Goal: Information Seeking & Learning: Learn about a topic

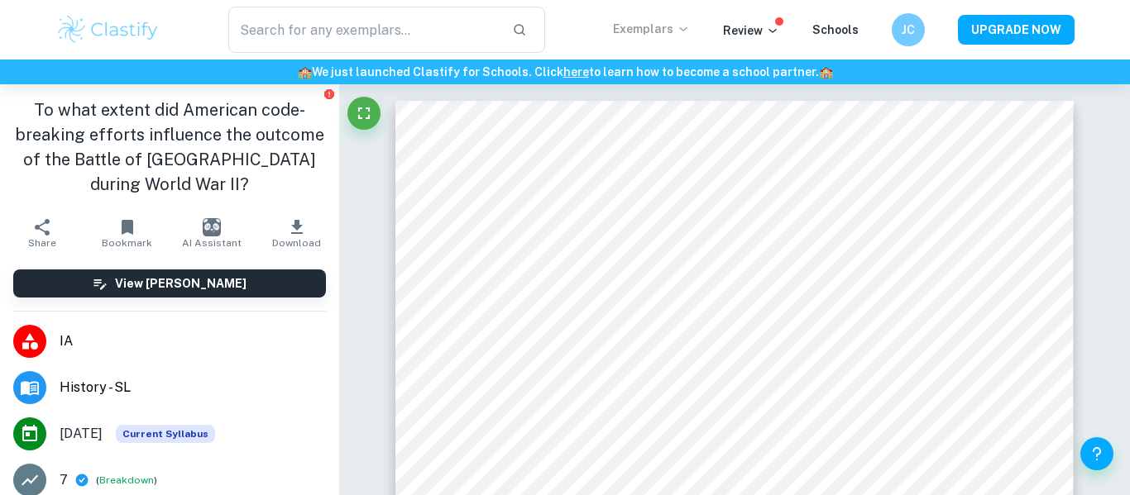
click at [662, 29] on p "Exemplars" at bounding box center [651, 29] width 77 height 18
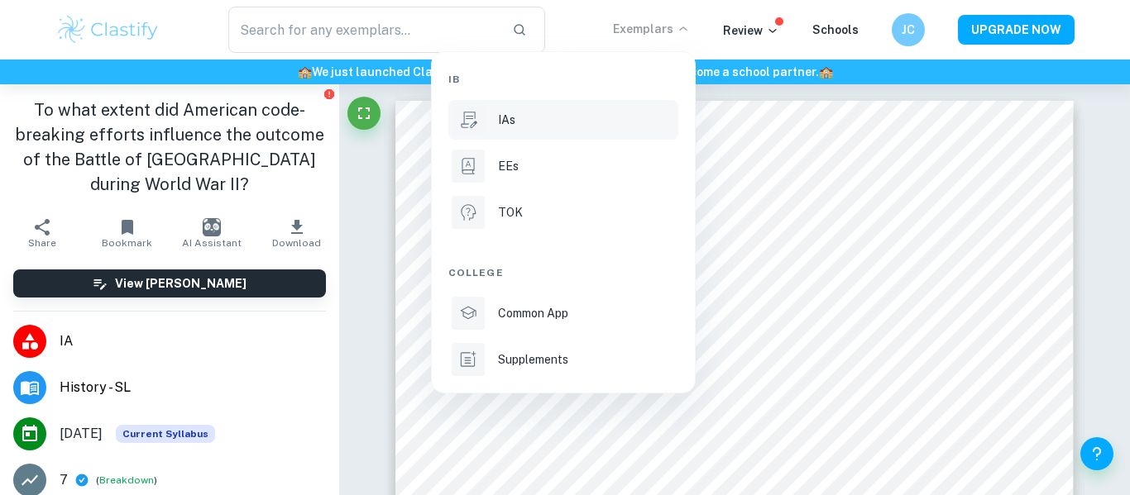
click at [593, 111] on div "IAs" at bounding box center [586, 120] width 177 height 18
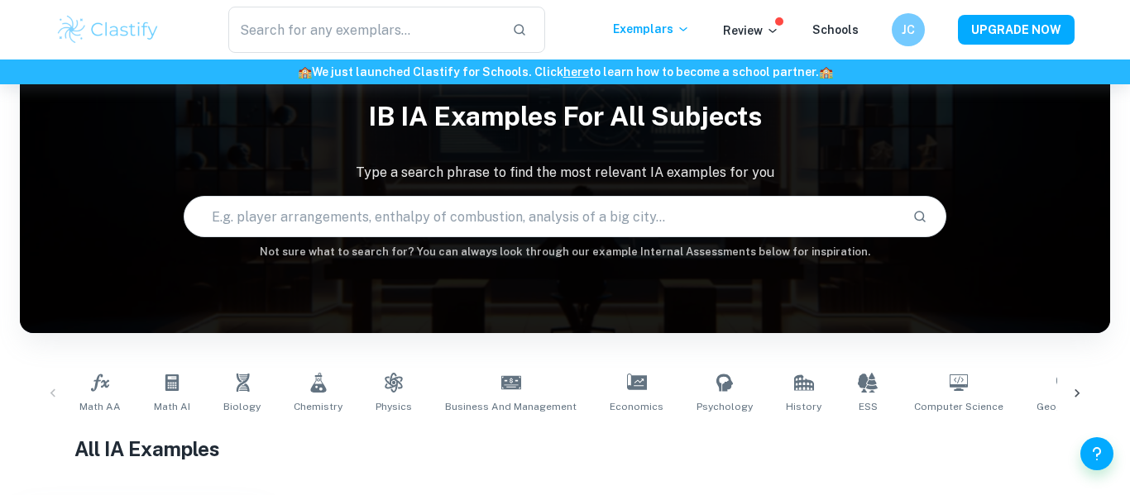
scroll to position [82, 0]
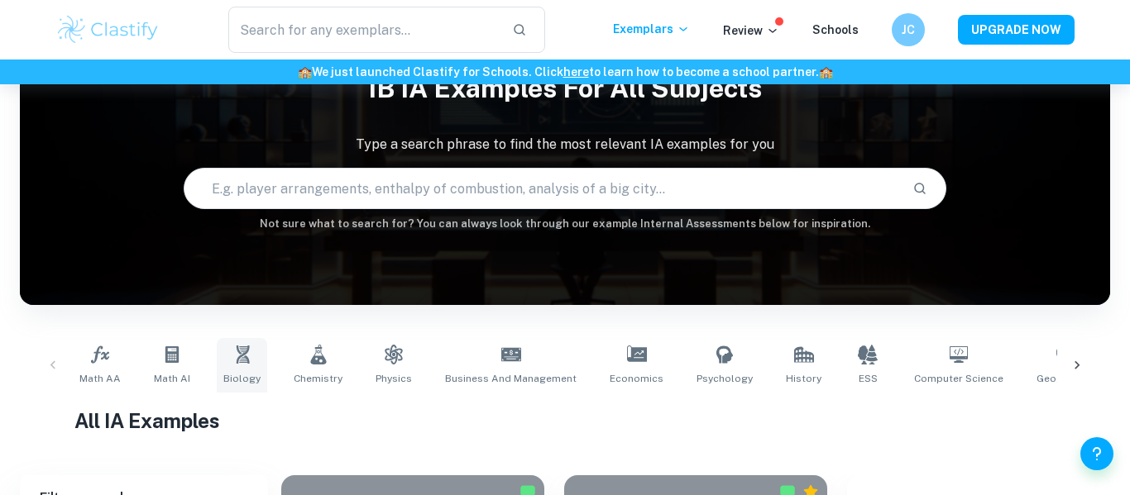
click at [227, 366] on link "Biology" at bounding box center [242, 365] width 50 height 55
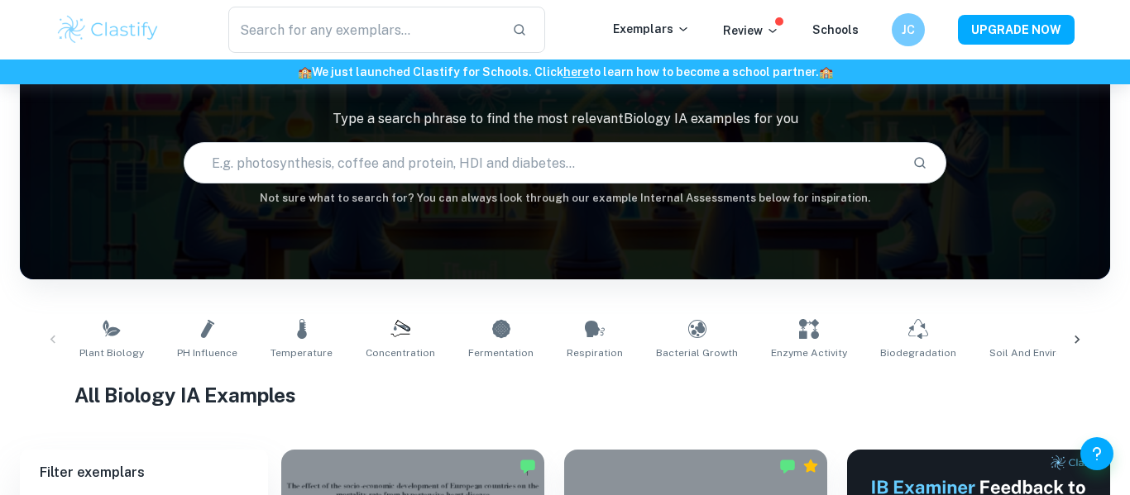
scroll to position [99, 0]
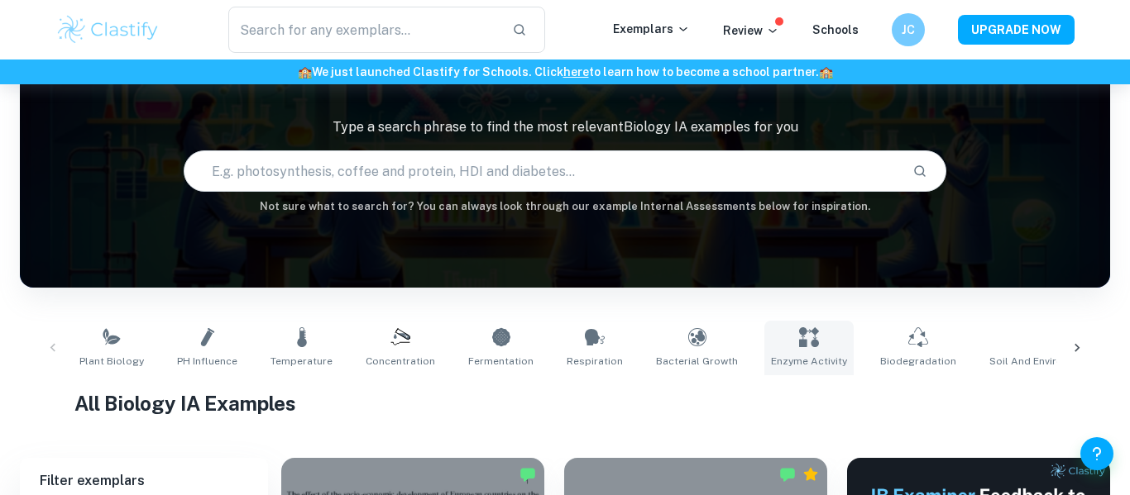
click at [799, 341] on icon at bounding box center [809, 337] width 20 height 20
type input "Enzyme Activity"
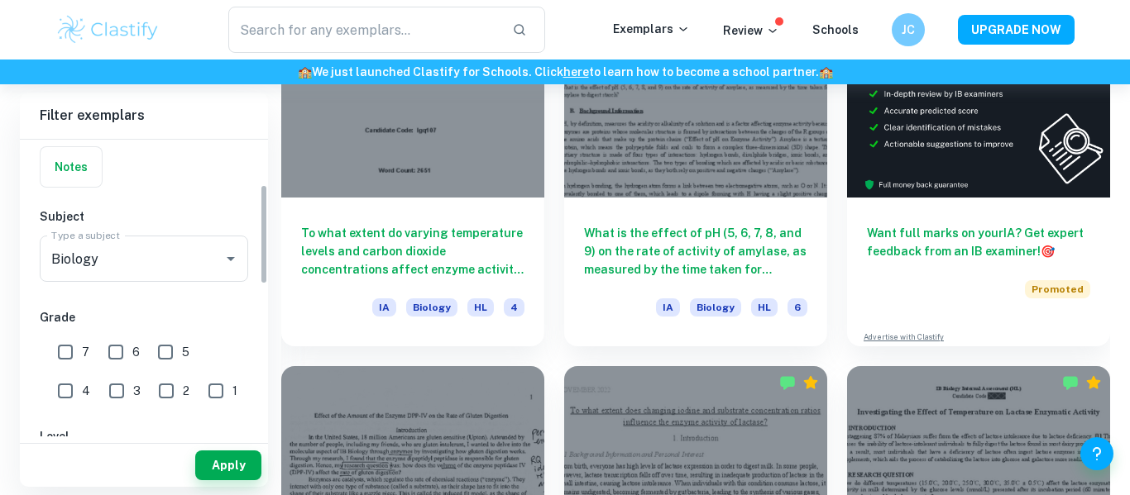
scroll to position [139, 0]
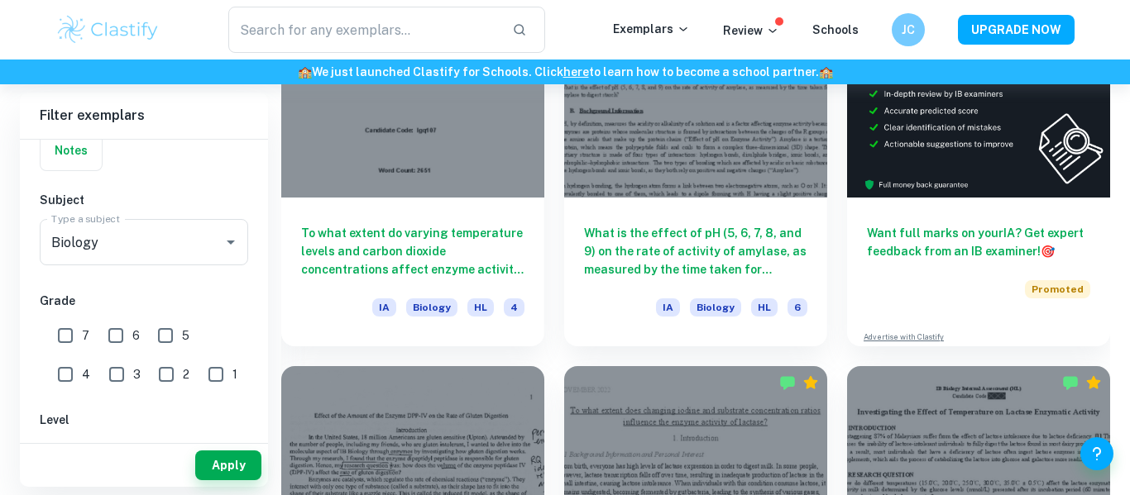
click at [65, 337] on input "7" at bounding box center [65, 335] width 33 height 33
checkbox input "true"
click at [136, 325] on label "6" at bounding box center [119, 335] width 41 height 33
click at [132, 325] on input "6" at bounding box center [115, 335] width 33 height 33
click at [154, 352] on div "2" at bounding box center [178, 371] width 49 height 38
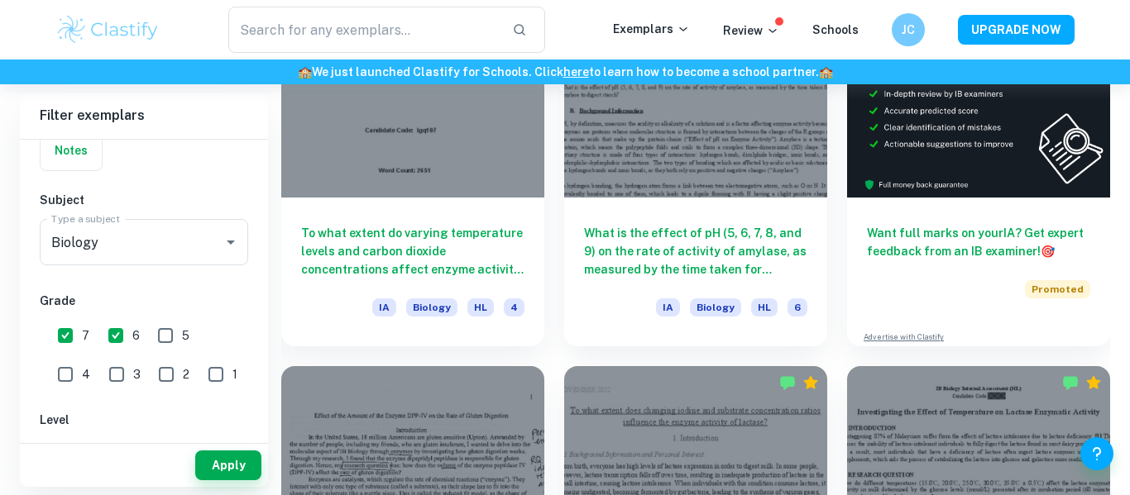
click at [112, 343] on input "6" at bounding box center [115, 335] width 33 height 33
checkbox input "false"
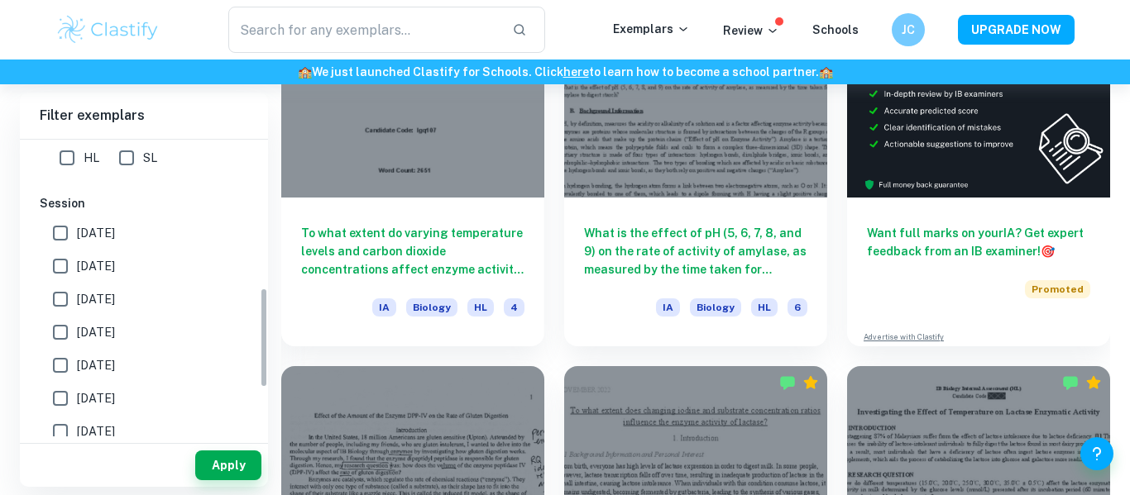
scroll to position [438, 0]
click at [110, 236] on span "May 2026" at bounding box center [96, 232] width 38 height 18
click at [77, 236] on input "May 2026" at bounding box center [60, 232] width 33 height 33
checkbox input "true"
click at [112, 264] on span "May 2025" at bounding box center [96, 265] width 38 height 18
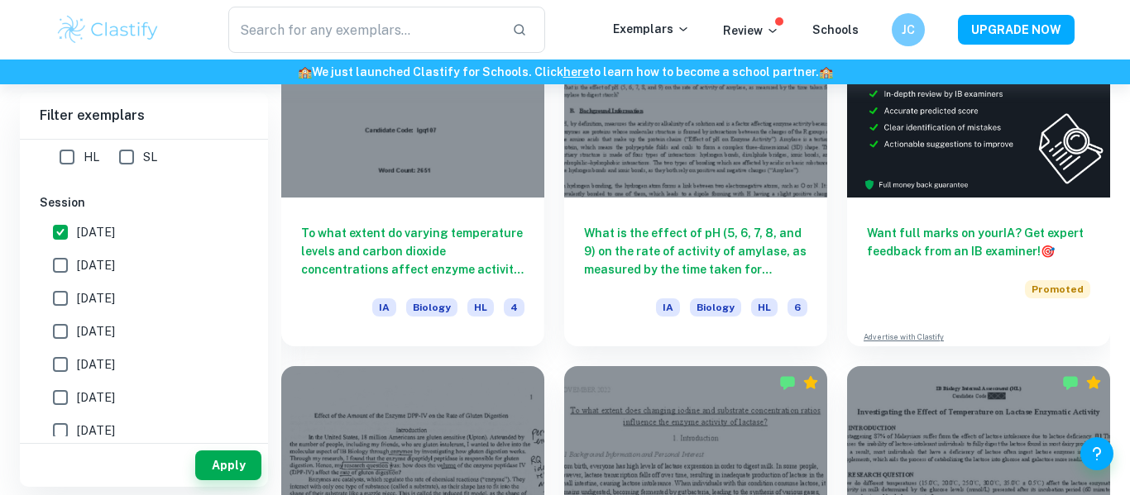
click at [77, 264] on input "May 2025" at bounding box center [60, 265] width 33 height 33
checkbox input "true"
click at [112, 264] on span "November 2024" at bounding box center [96, 265] width 38 height 18
click at [77, 264] on input "November 2024" at bounding box center [60, 265] width 33 height 33
checkbox input "true"
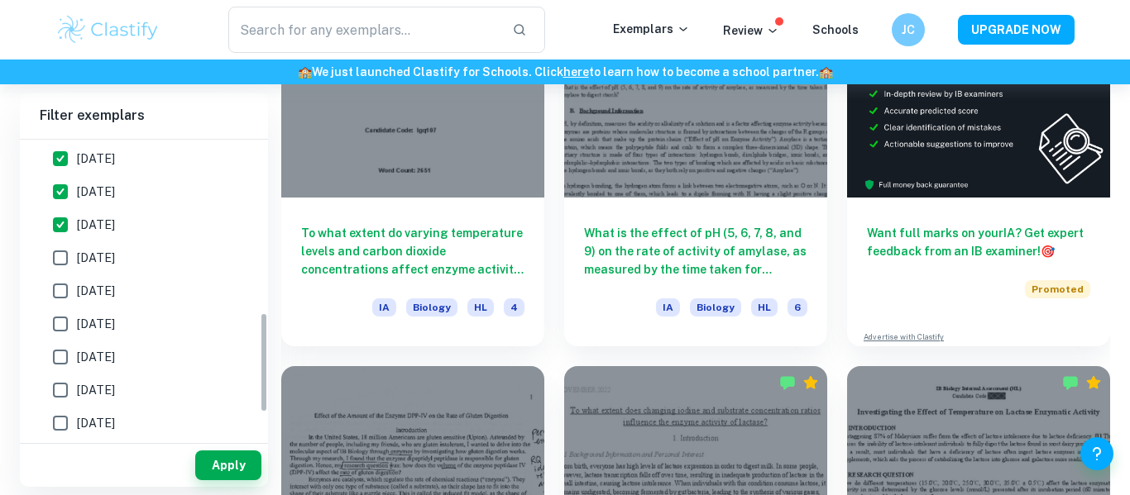
click at [112, 264] on span "[DATE]" at bounding box center [96, 258] width 38 height 18
click at [77, 264] on input "[DATE]" at bounding box center [60, 257] width 33 height 33
checkbox input "true"
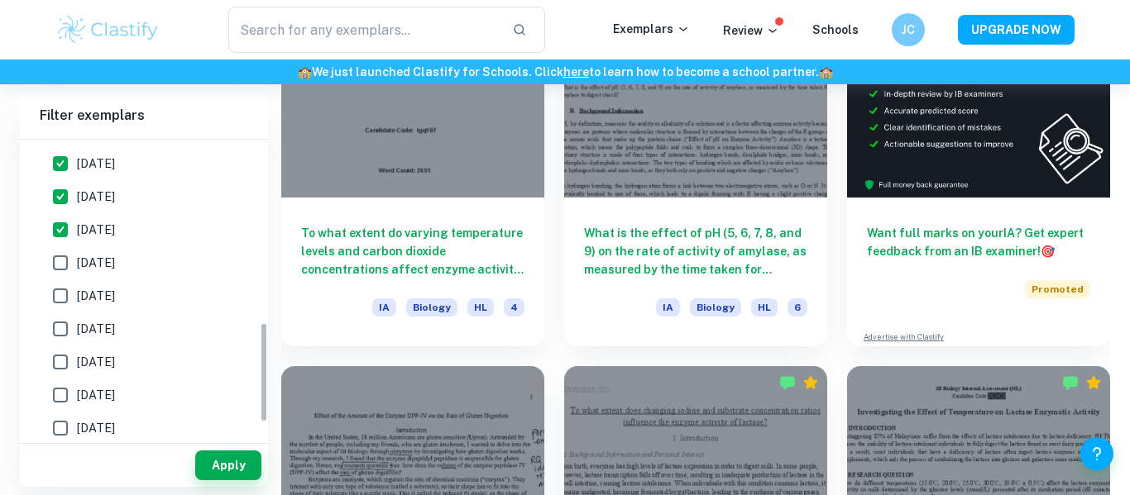
click at [112, 264] on span "November 2023" at bounding box center [96, 263] width 38 height 18
click at [77, 264] on input "November 2023" at bounding box center [60, 262] width 33 height 33
checkbox input "true"
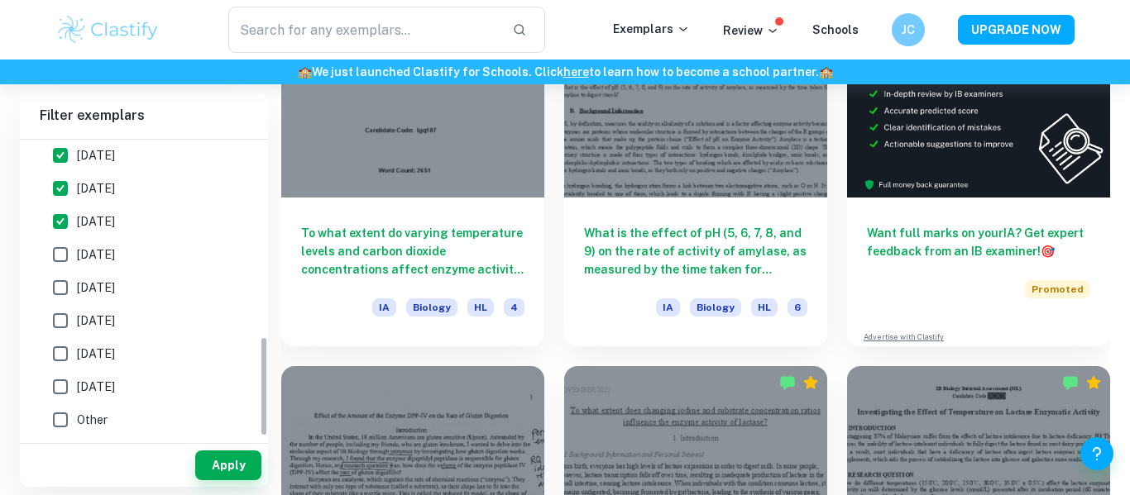
click at [112, 264] on label "May 2023" at bounding box center [139, 254] width 191 height 33
click at [77, 264] on input "May 2023" at bounding box center [60, 254] width 33 height 33
checkbox input "true"
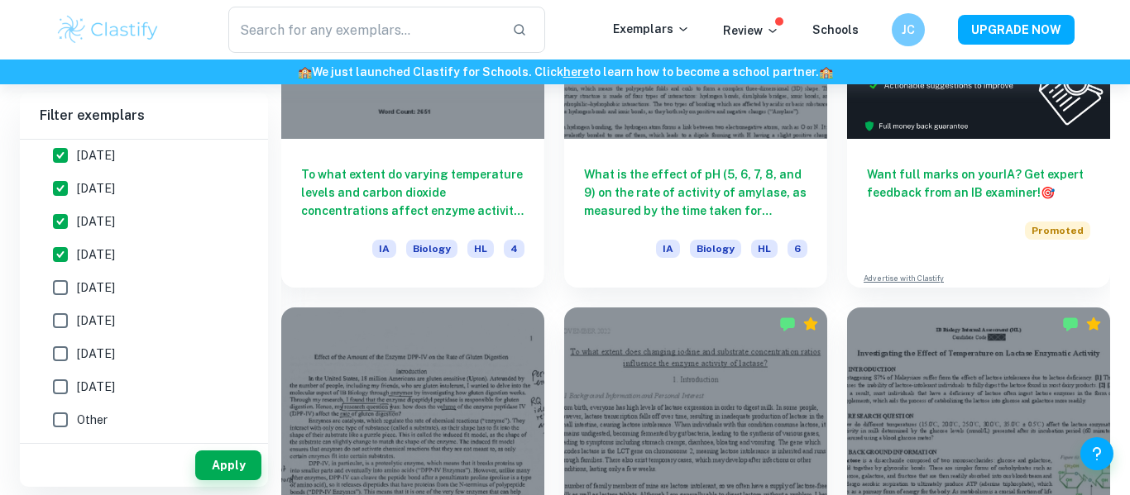
scroll to position [628, 0]
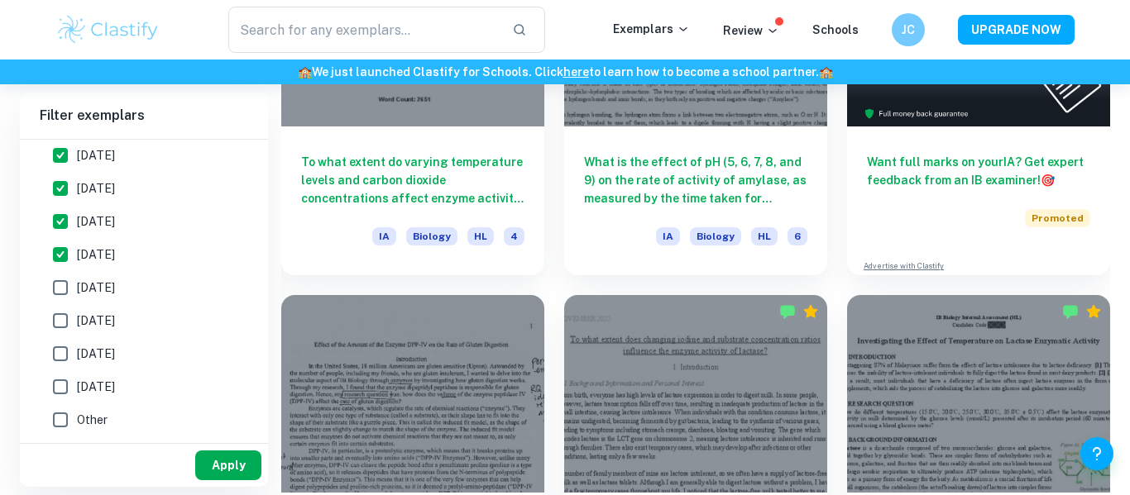
click at [210, 461] on button "Apply" at bounding box center [228, 466] width 66 height 30
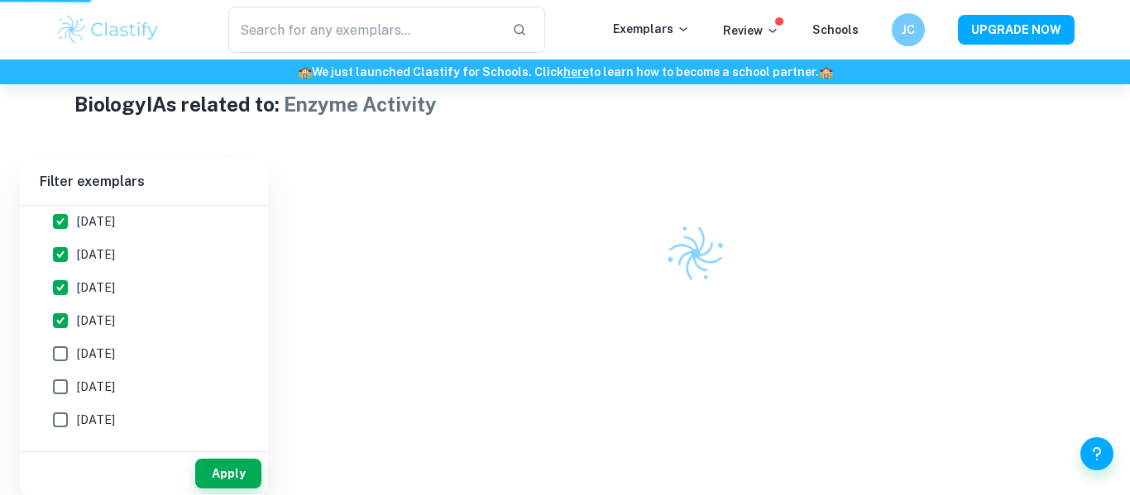
scroll to position [382, 0]
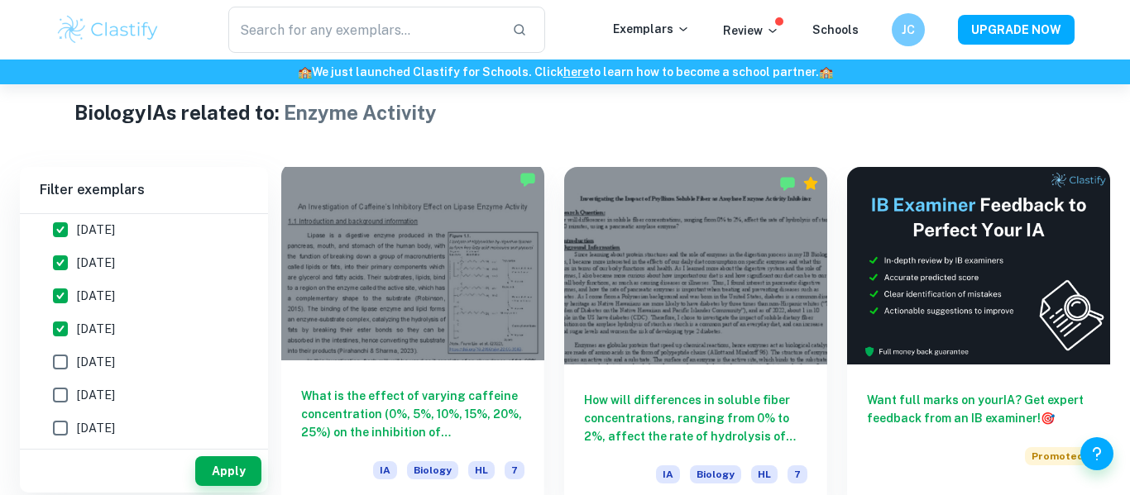
scroll to position [396, 0]
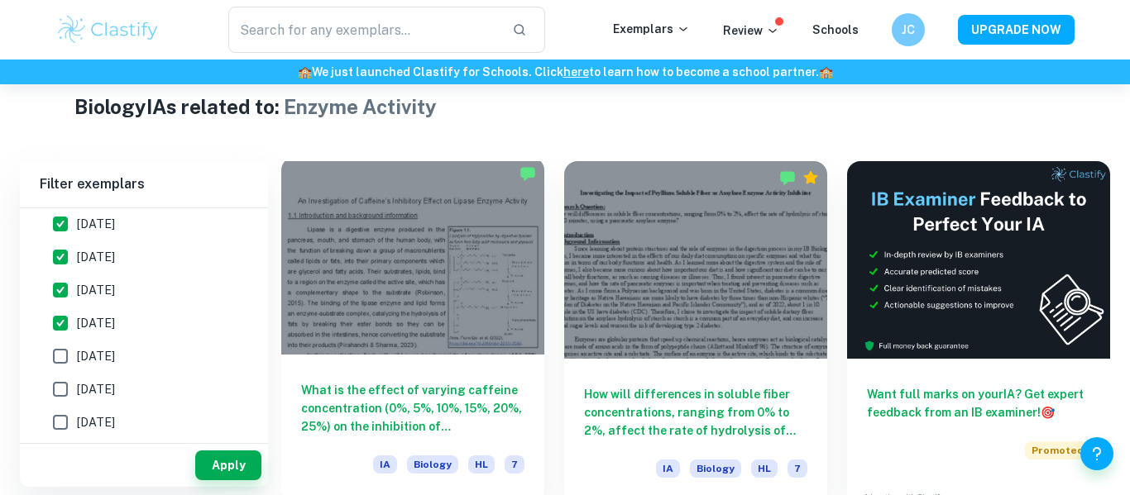
click at [390, 345] on div at bounding box center [412, 256] width 263 height 198
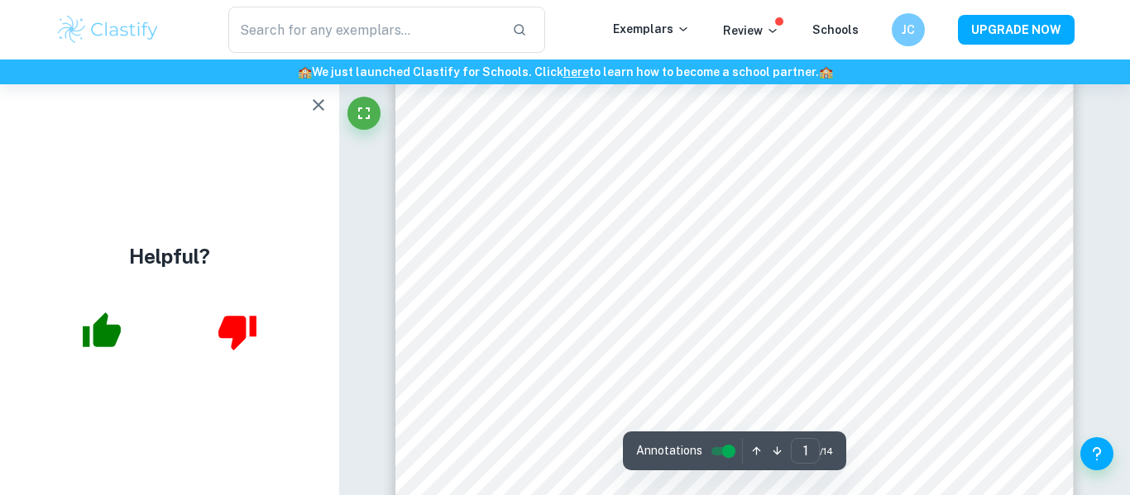
scroll to position [283, 0]
click at [321, 97] on icon "button" at bounding box center [318, 105] width 20 height 20
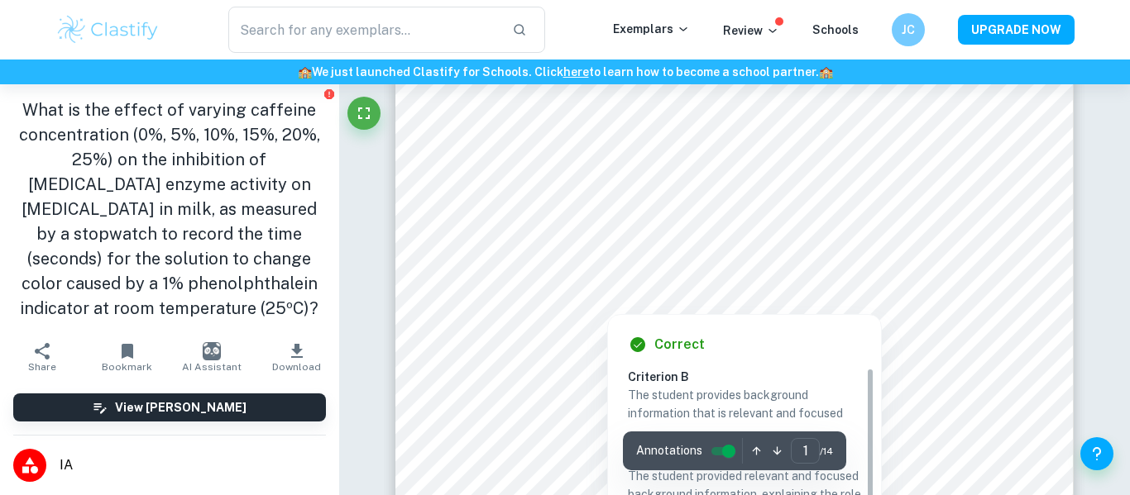
scroll to position [184, 0]
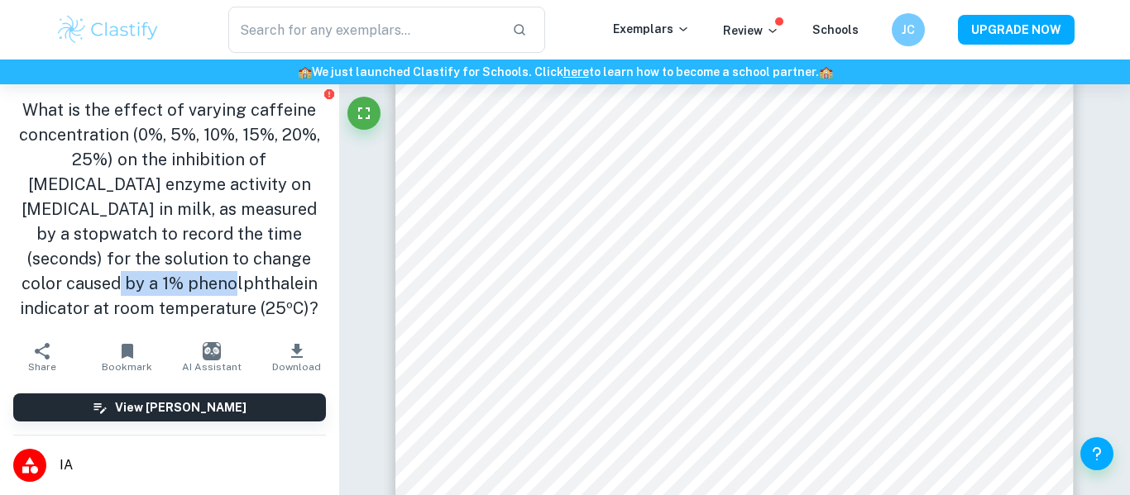
drag, startPoint x: 160, startPoint y: 284, endPoint x: 30, endPoint y: 291, distance: 130.0
click at [30, 291] on h1 "What is the effect of varying caffeine concentration (0%, 5%, 10%, 15%, 20%, 25…" at bounding box center [169, 209] width 313 height 223
click at [39, 289] on h1 "What is the effect of varying caffeine concentration (0%, 5%, 10%, 15%, 20%, 25…" at bounding box center [169, 209] width 313 height 223
click at [44, 289] on h1 "What is the effect of varying caffeine concentration (0%, 5%, 10%, 15%, 20%, 25…" at bounding box center [169, 209] width 313 height 223
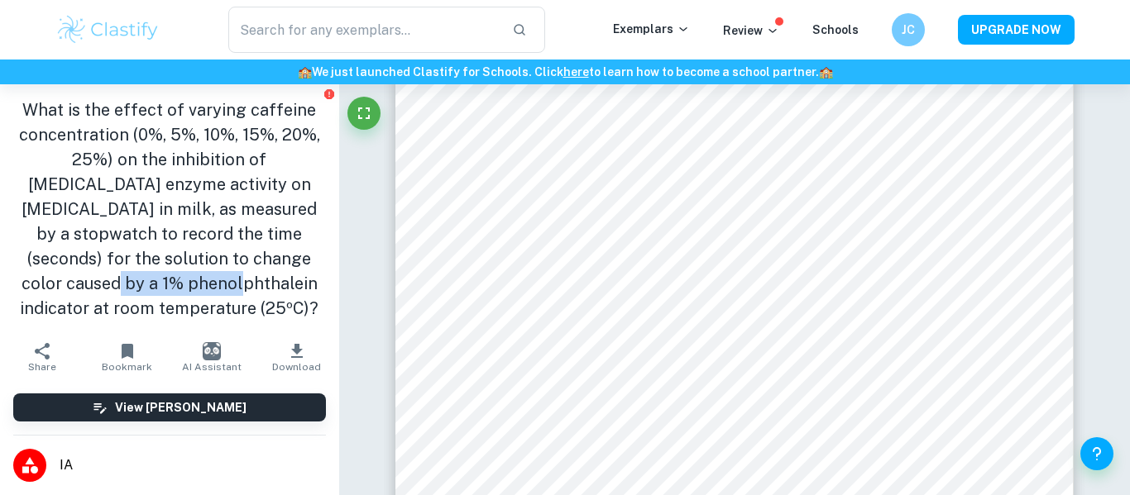
click at [44, 289] on h1 "What is the effect of varying caffeine concentration (0%, 5%, 10%, 15%, 20%, 25…" at bounding box center [169, 209] width 313 height 223
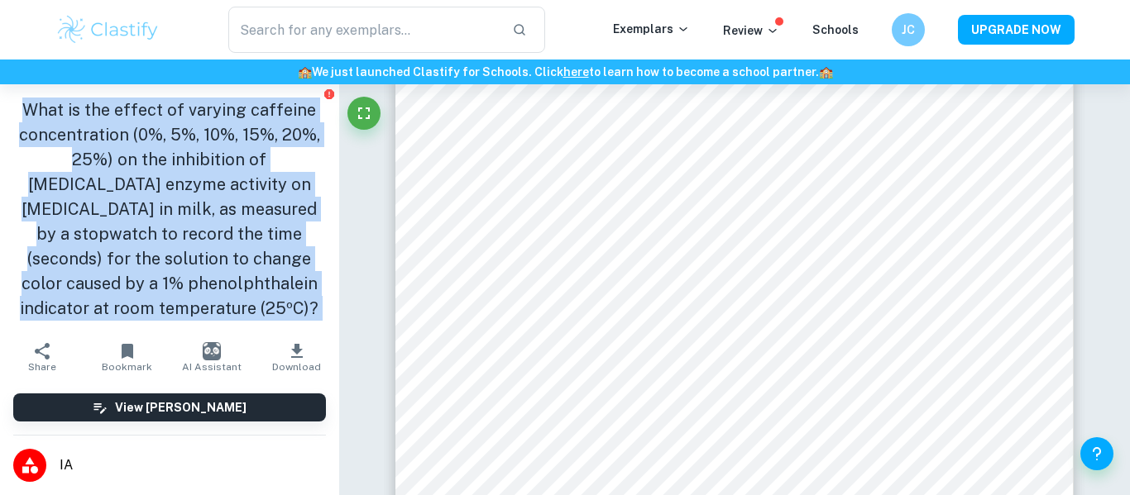
click at [44, 289] on h1 "What is the effect of varying caffeine concentration (0%, 5%, 10%, 15%, 20%, 25…" at bounding box center [169, 209] width 313 height 223
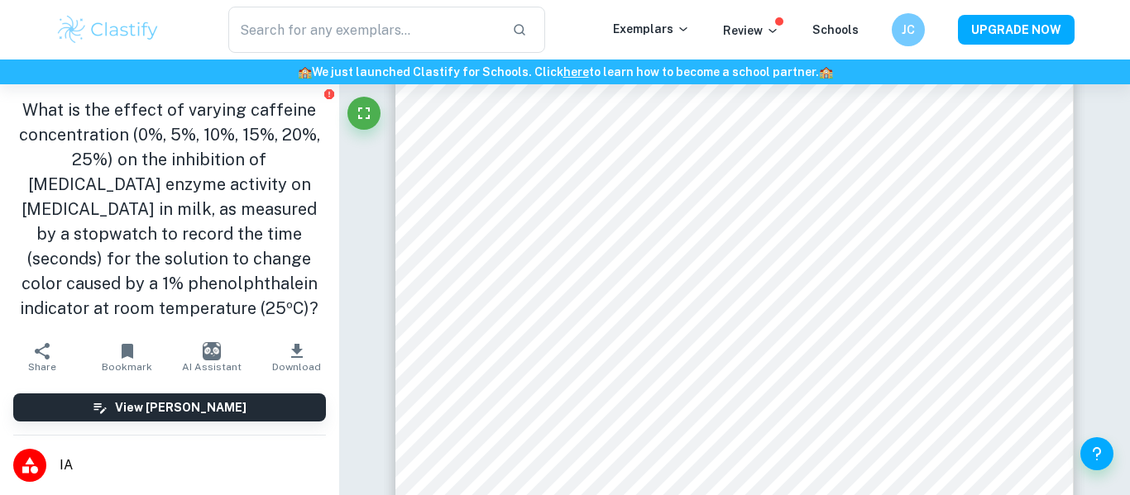
click at [44, 289] on h1 "What is the effect of varying caffeine concentration (0%, 5%, 10%, 15%, 20%, 25…" at bounding box center [169, 209] width 313 height 223
copy h1 "phenolphthalein"
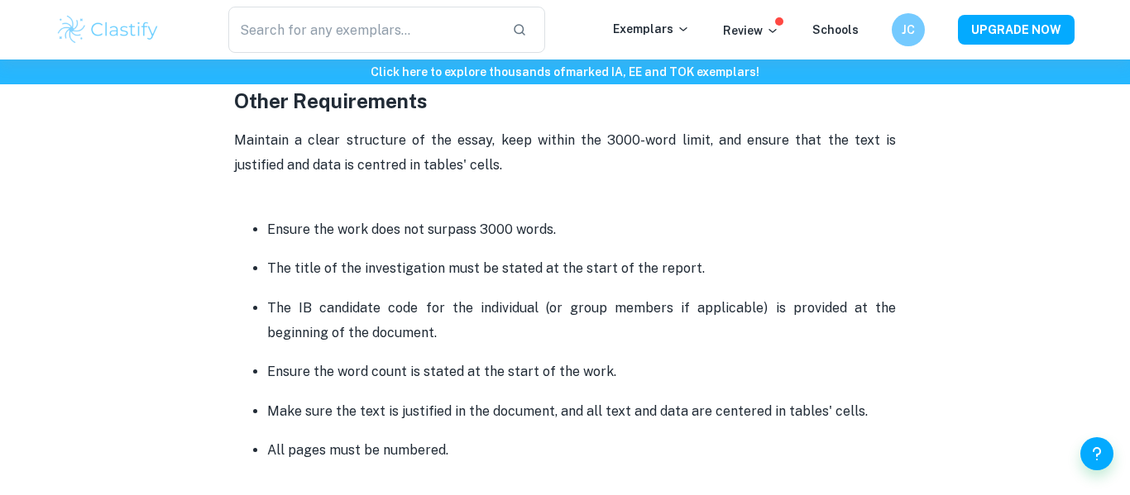
scroll to position [4117, 0]
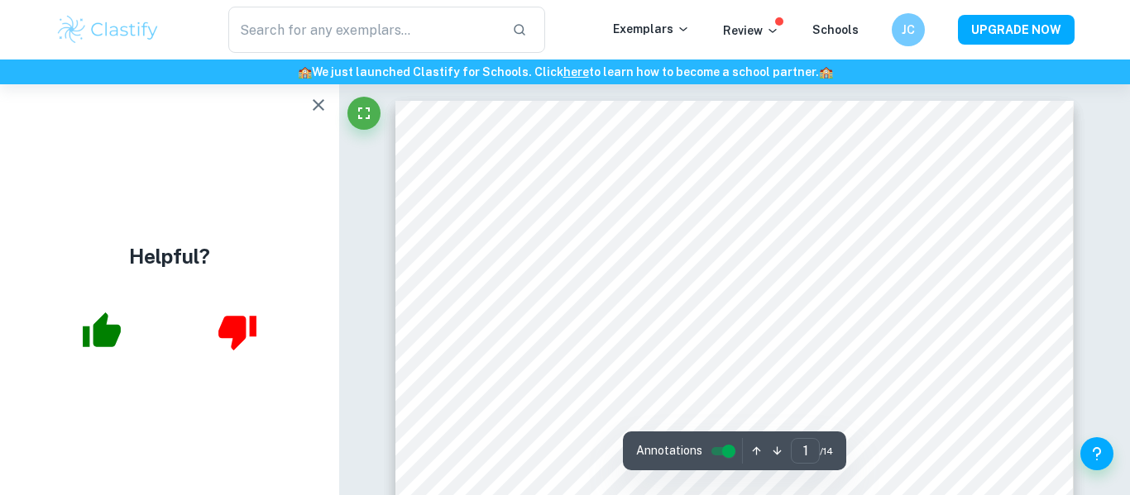
click at [305, 112] on button "button" at bounding box center [318, 104] width 33 height 33
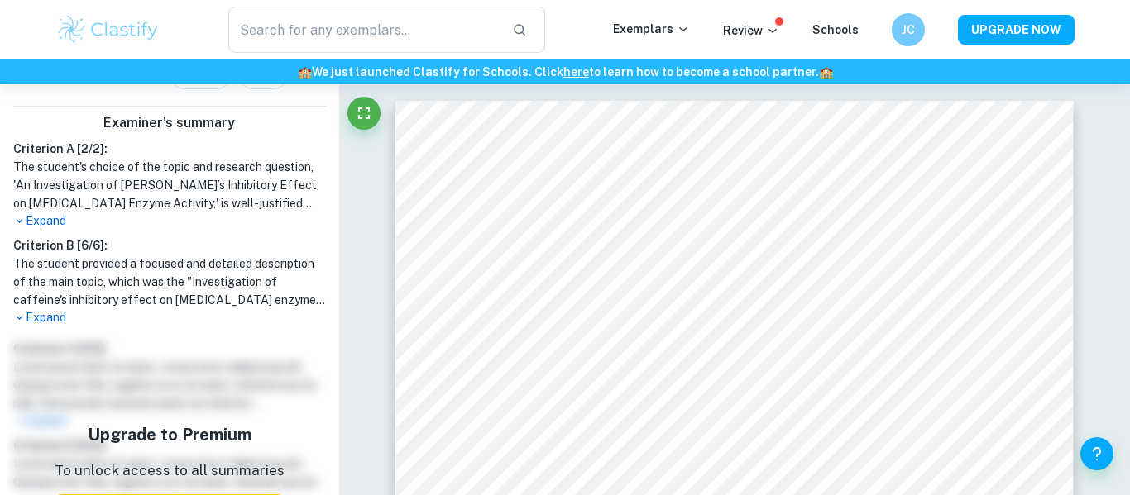
scroll to position [590, 0]
click at [62, 221] on p "Expand" at bounding box center [169, 219] width 313 height 17
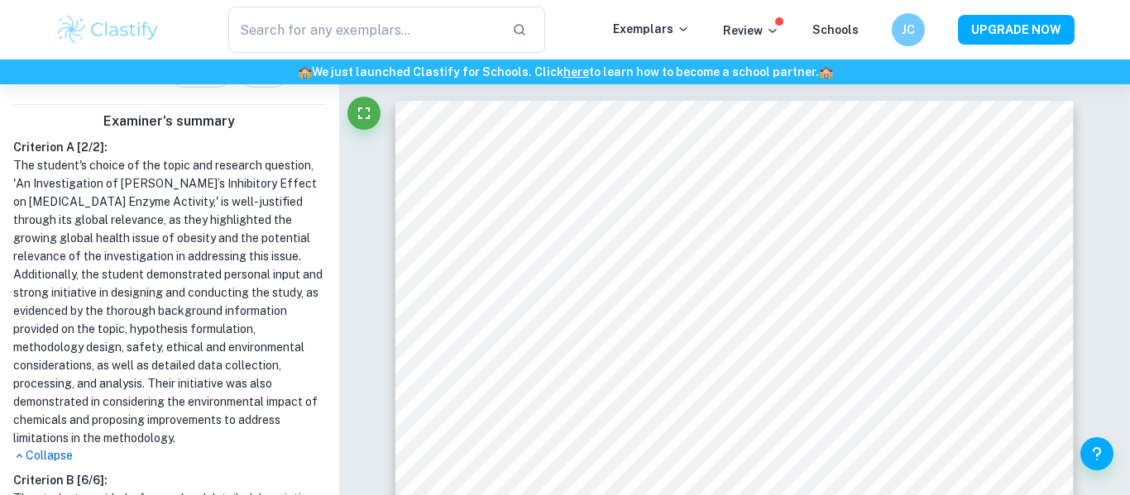
click at [41, 424] on h1 "The student's choice of the topic and research question, 'An Investigation of […" at bounding box center [169, 301] width 313 height 291
click at [43, 447] on p "Collapse" at bounding box center [169, 455] width 313 height 17
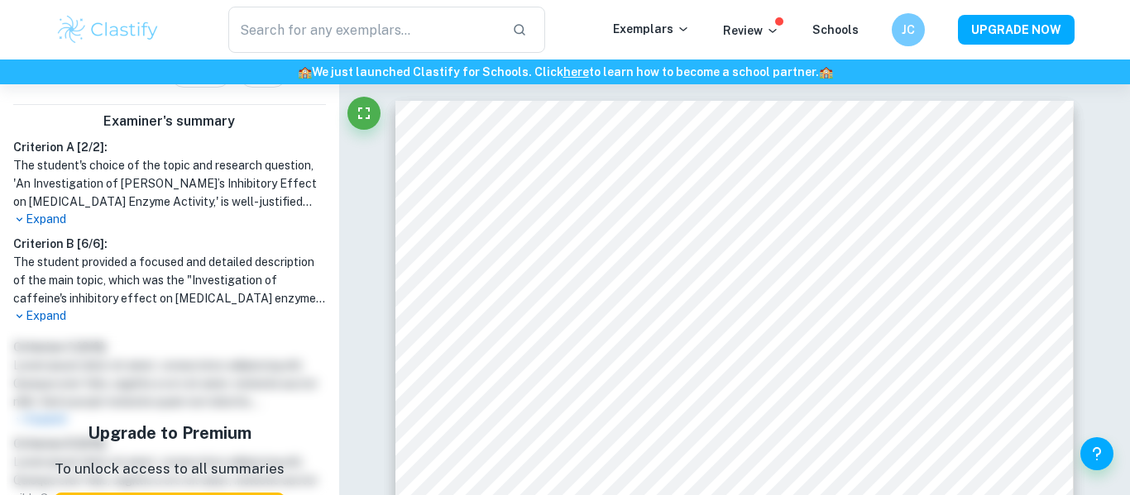
click at [59, 215] on p "Expand" at bounding box center [169, 219] width 313 height 17
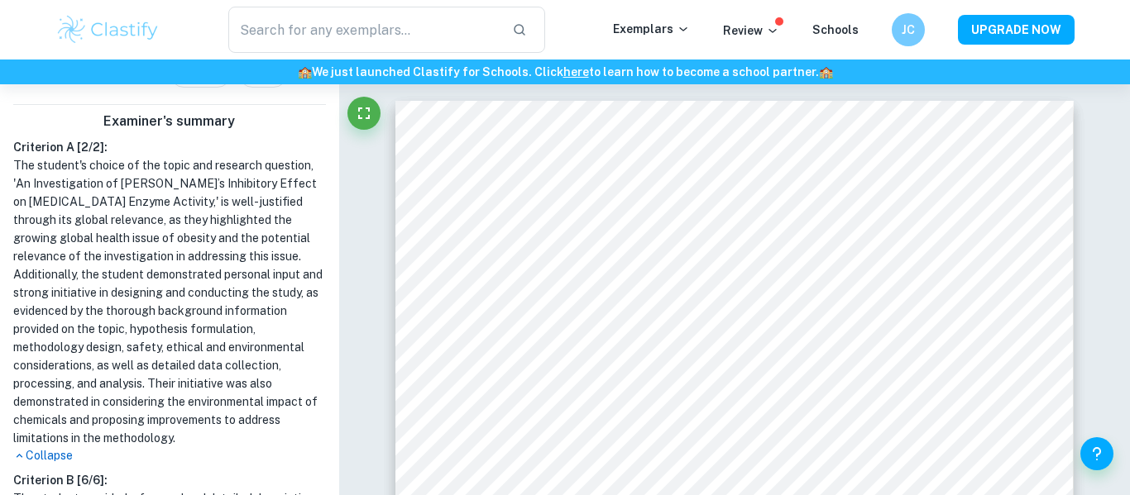
click at [64, 447] on p "Collapse" at bounding box center [169, 455] width 313 height 17
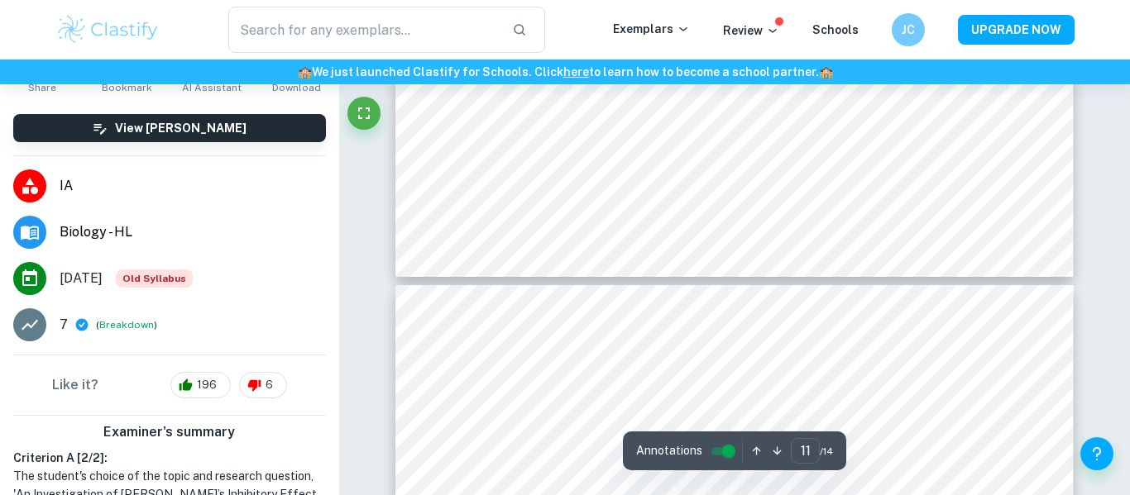
scroll to position [155, 0]
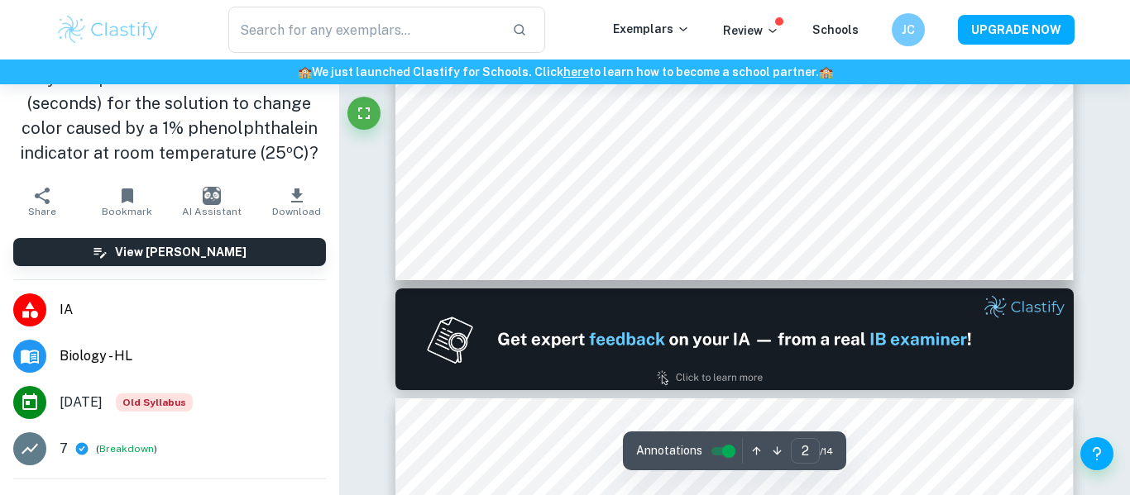
type input "1"
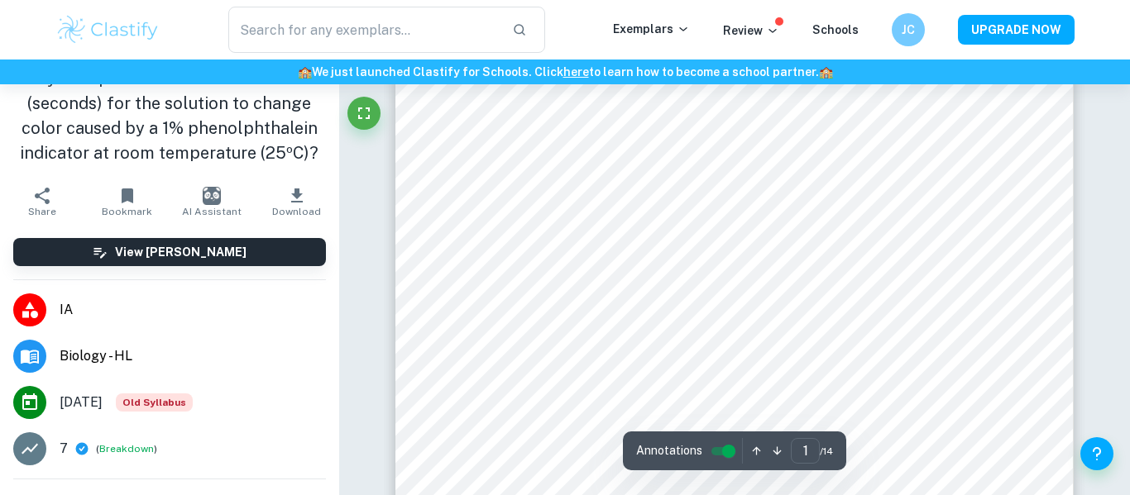
scroll to position [0, 0]
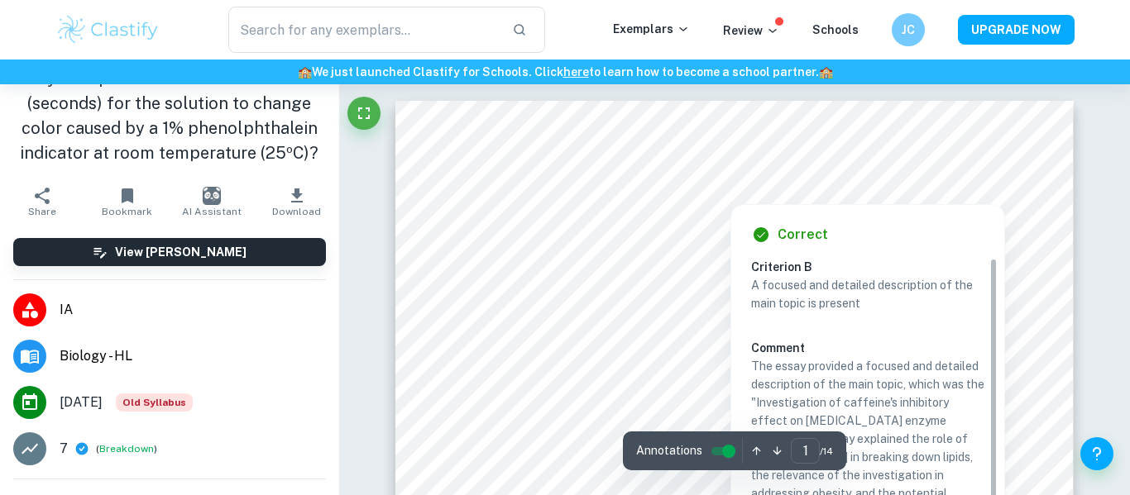
click at [710, 190] on div at bounding box center [729, 191] width 465 height 17
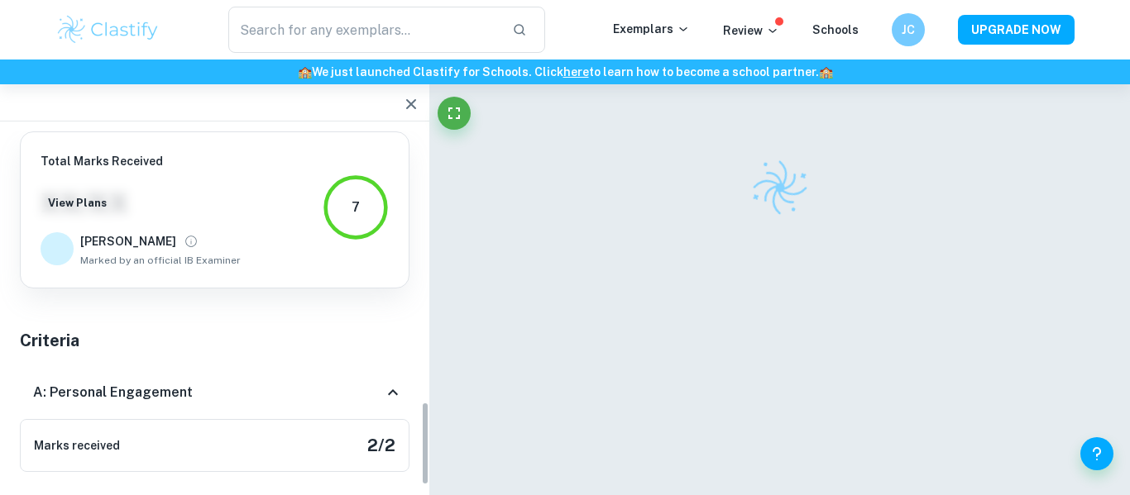
scroll to position [1205, 0]
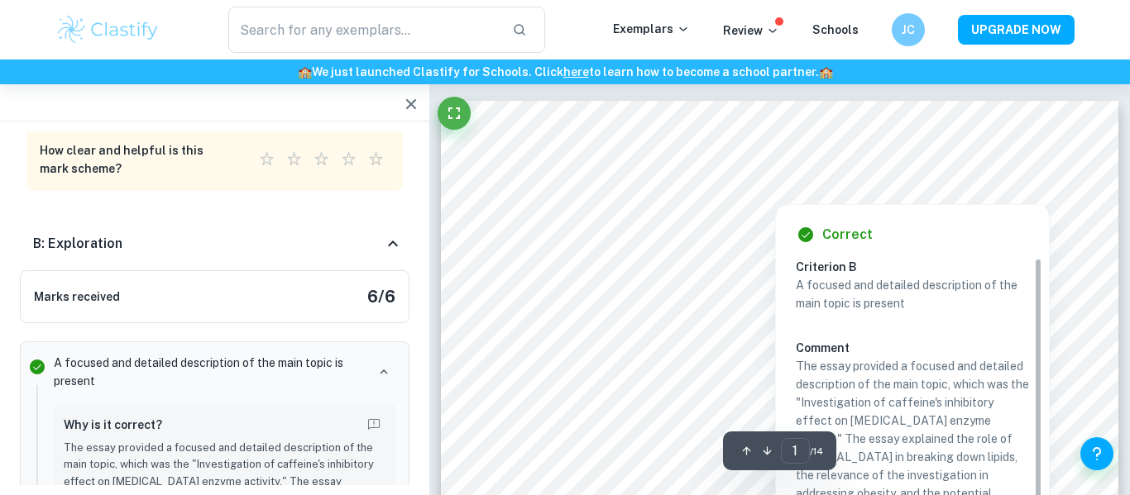
click at [686, 184] on div at bounding box center [774, 191] width 465 height 17
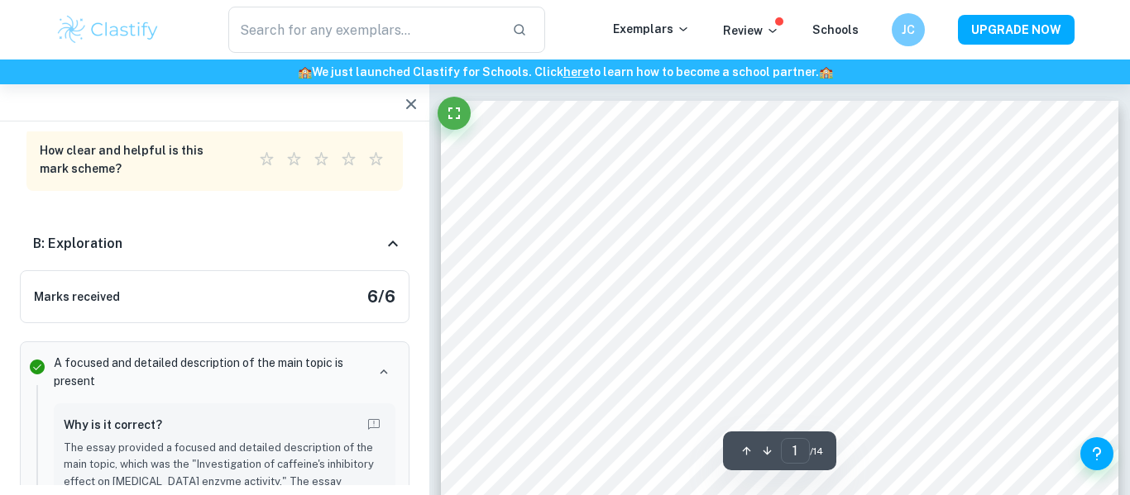
scroll to position [1235, 0]
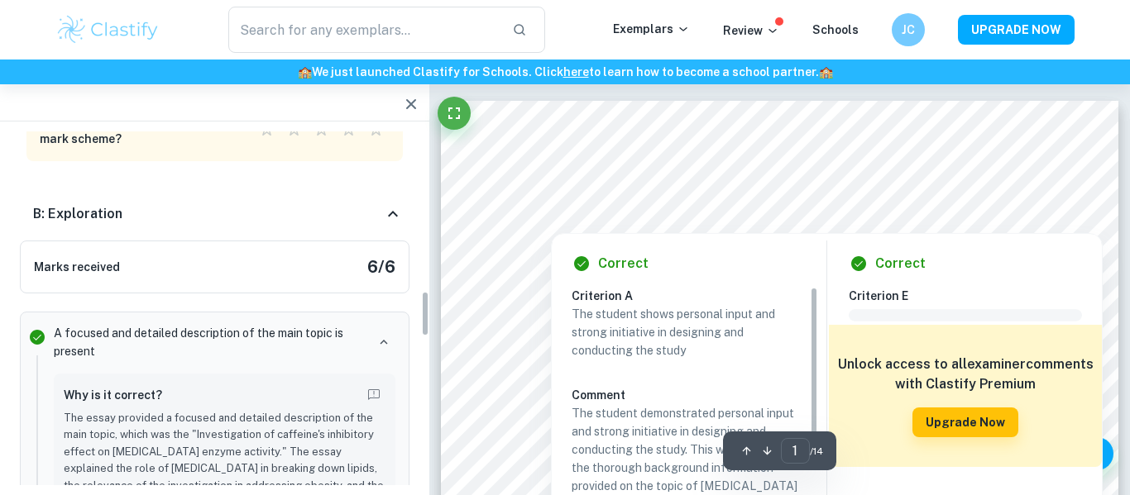
click at [687, 225] on div "Correct Criterion A The student shows personal input and strong initiative in d…" at bounding box center [827, 449] width 552 height 449
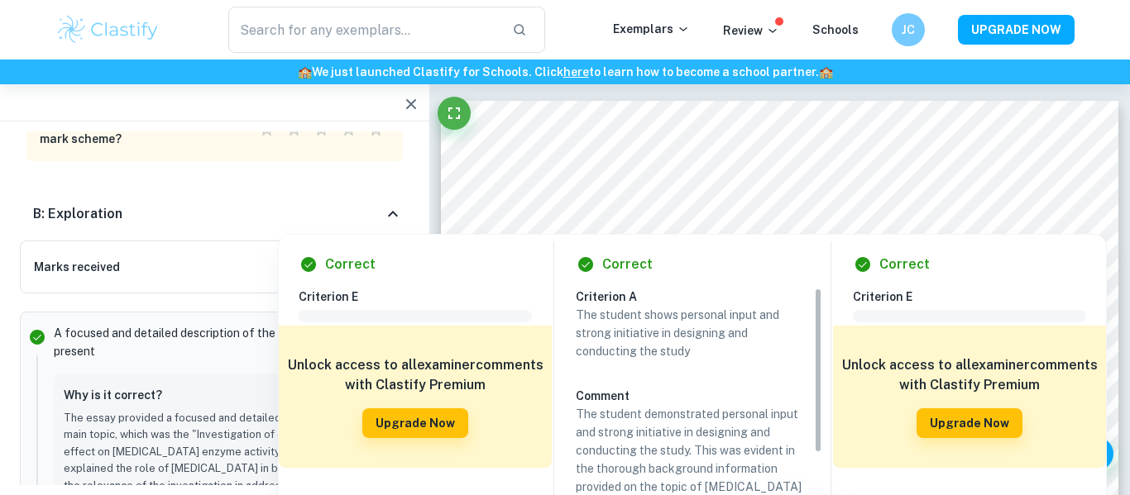
click at [637, 217] on div at bounding box center [656, 222] width 267 height 16
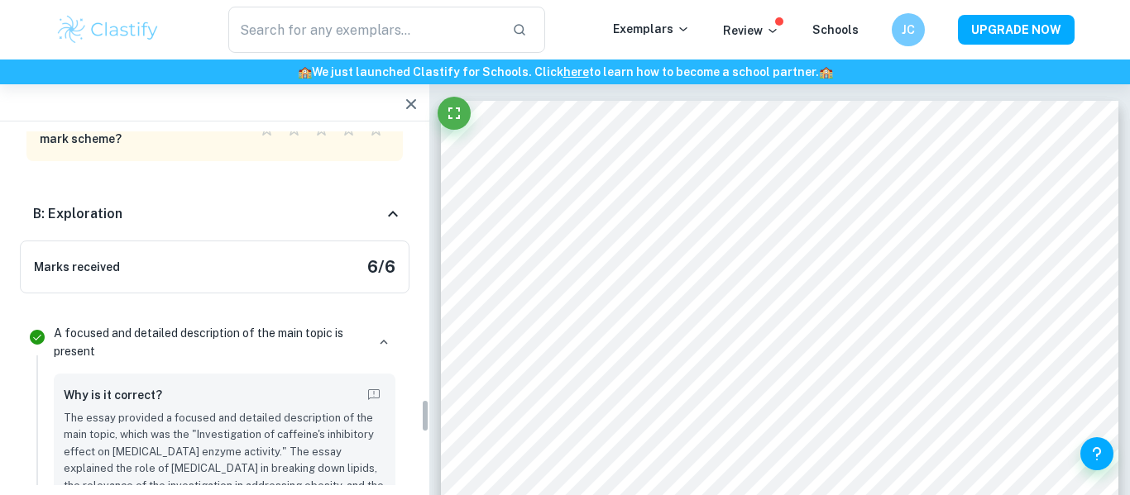
scroll to position [2797, 0]
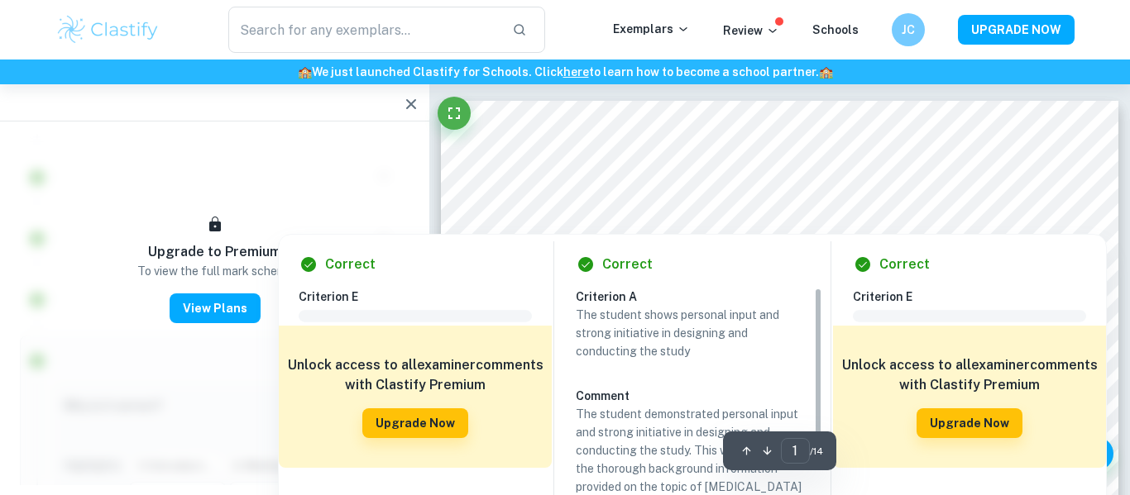
click at [681, 220] on div at bounding box center [656, 222] width 267 height 16
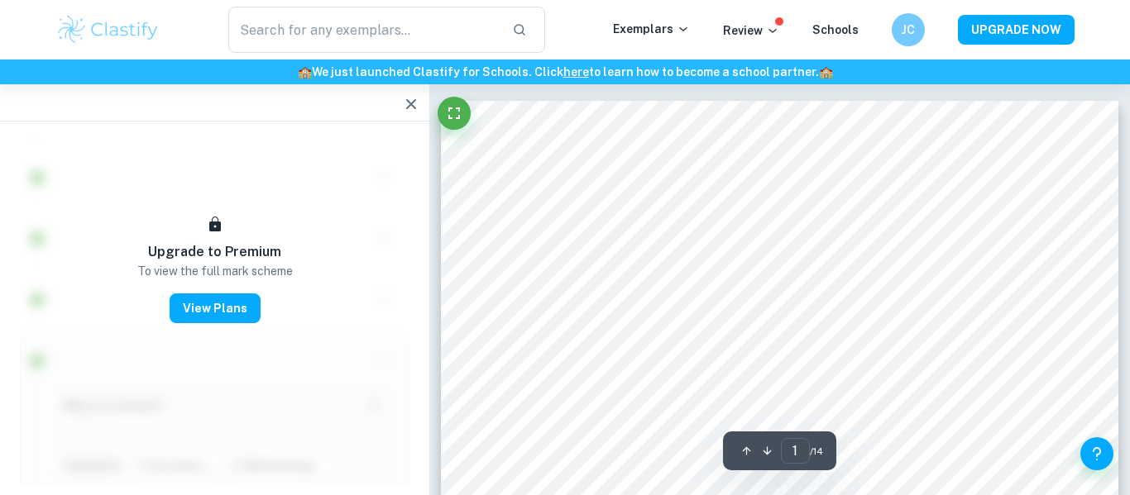
click at [606, 260] on div at bounding box center [684, 274] width 323 height 29
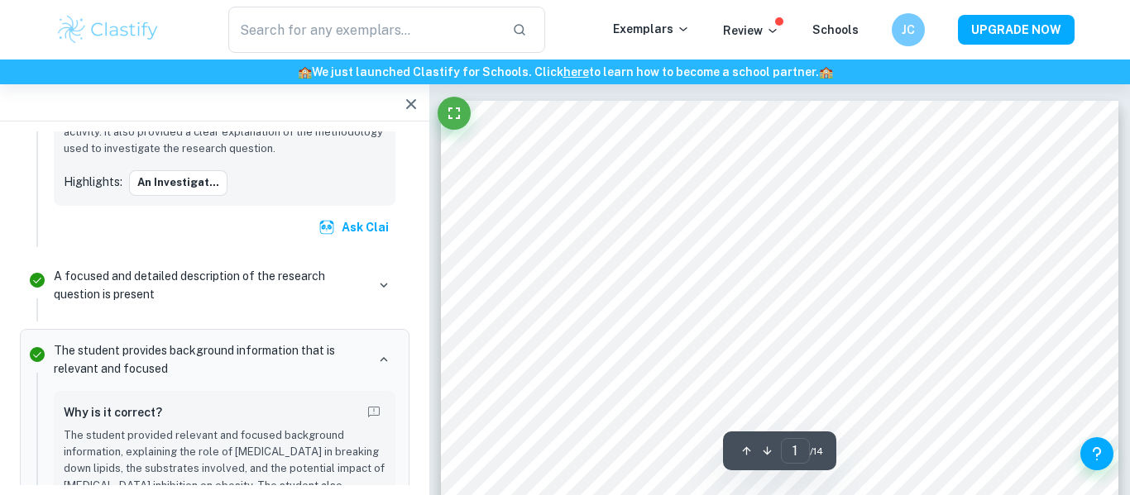
scroll to position [86, 0]
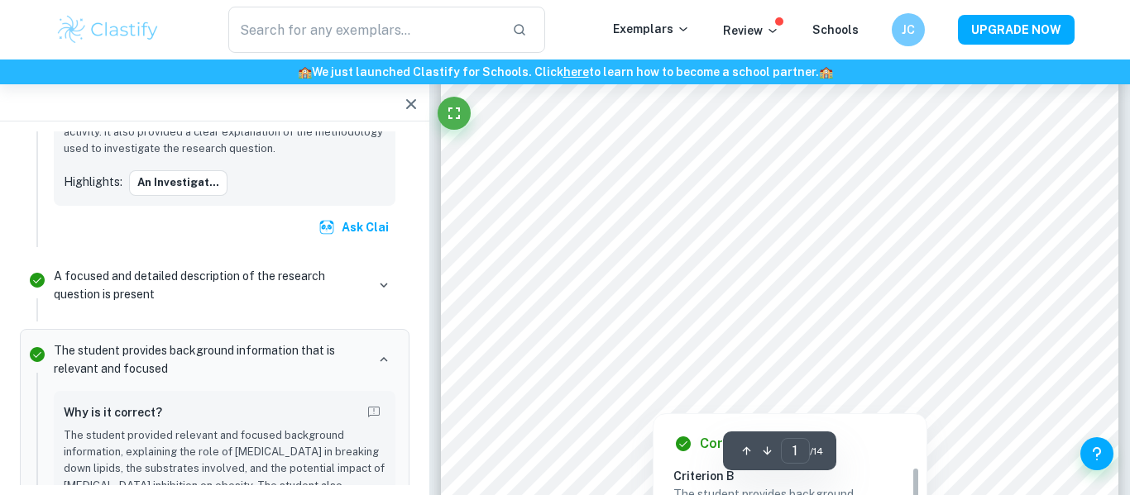
click at [663, 291] on div at bounding box center [684, 294] width 323 height 31
click at [676, 312] on div at bounding box center [684, 315] width 323 height 31
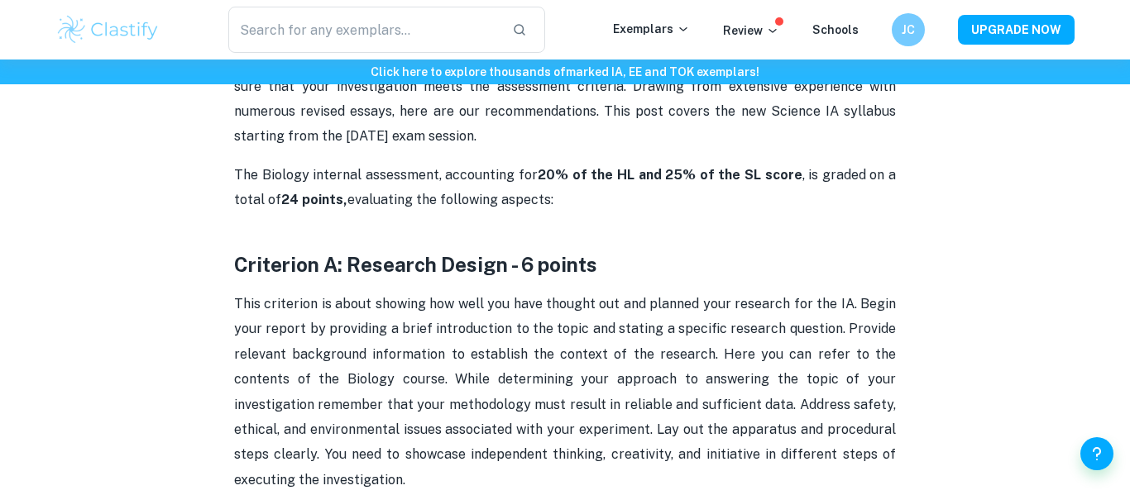
scroll to position [724, 0]
